Goal: Transaction & Acquisition: Book appointment/travel/reservation

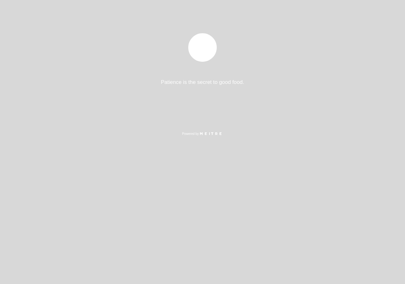
select select "es"
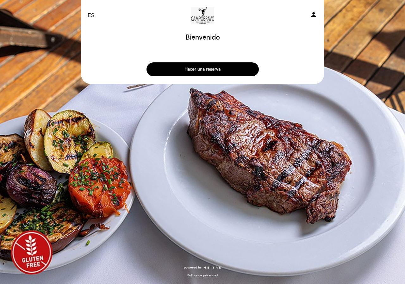
click at [234, 70] on button "Hacer una reserva" at bounding box center [202, 69] width 112 height 14
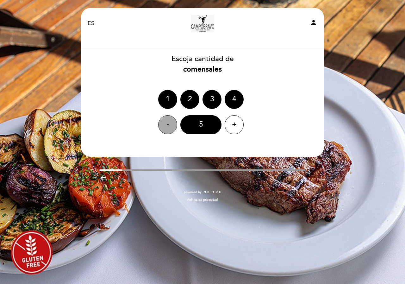
click at [165, 123] on div "-" at bounding box center [167, 124] width 19 height 19
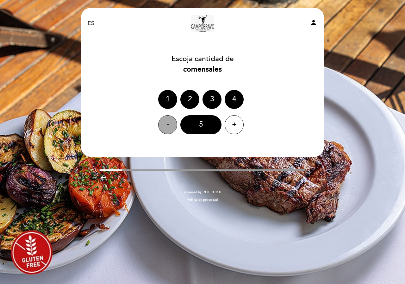
click at [165, 123] on div "-" at bounding box center [167, 124] width 19 height 19
click at [168, 123] on div "-" at bounding box center [167, 124] width 19 height 19
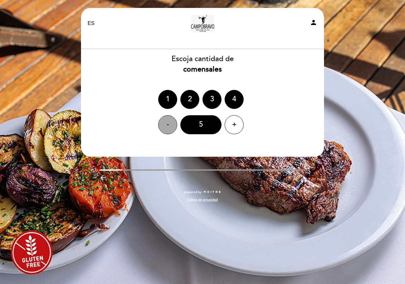
click at [168, 123] on div "-" at bounding box center [167, 124] width 19 height 19
click at [184, 96] on div "2" at bounding box center [189, 99] width 19 height 19
click at [184, 96] on ng-container "1 2 3 4" at bounding box center [202, 99] width 89 height 19
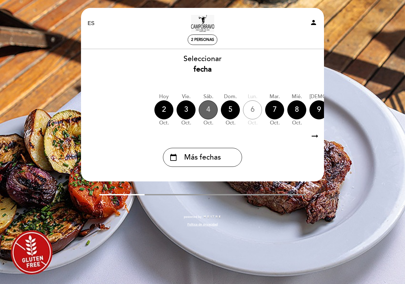
click at [207, 111] on div "4" at bounding box center [208, 109] width 19 height 19
